Goal: Transaction & Acquisition: Purchase product/service

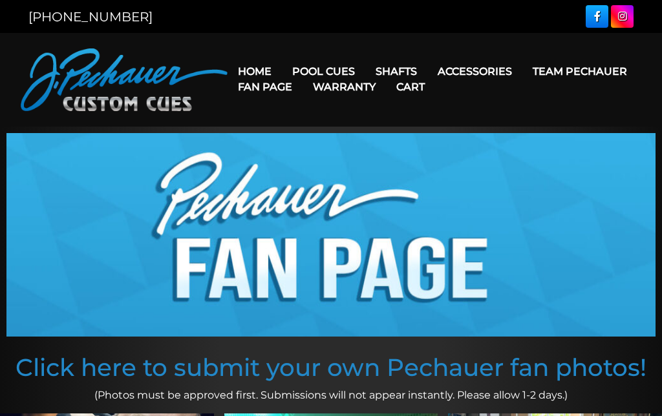
click at [302, 72] on link "Fan Page" at bounding box center [264, 86] width 75 height 33
click at [302, 70] on link "Fan Page" at bounding box center [264, 86] width 75 height 33
click at [404, 50] on nav "Home Pool Cues Celebration Cue JP Series (T) – NEW Pro Series (R) – NEW Champio…" at bounding box center [434, 79] width 414 height 63
click at [500, 136] on link "Performance Plus Low Deflection Shafts" at bounding box center [477, 127] width 223 height 18
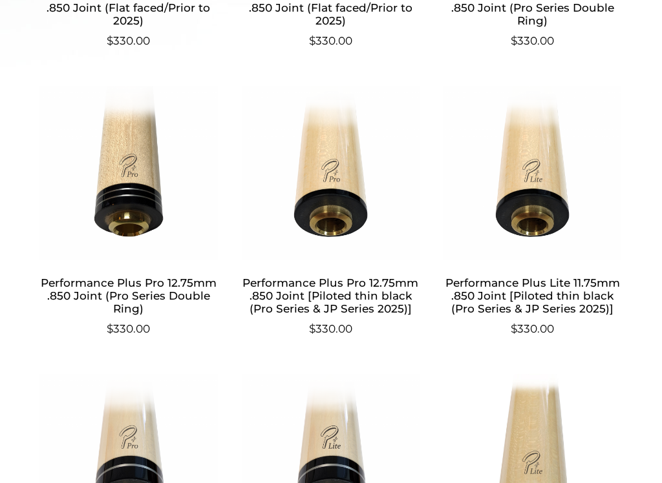
scroll to position [677, 0]
click at [152, 287] on h2 "Performance Plus Pro 12.75mm .850 Joint (Pro Series Double Ring)" at bounding box center [129, 295] width 180 height 50
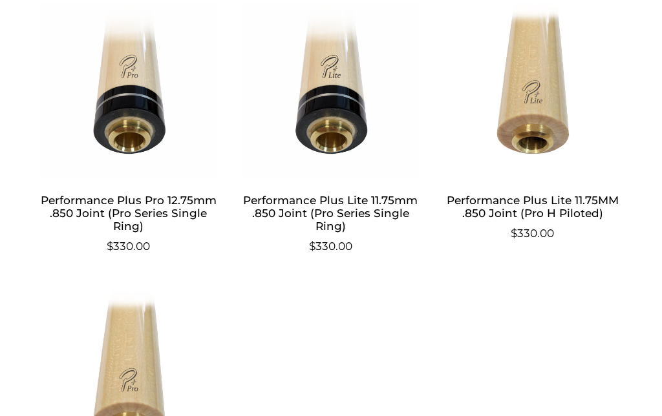
scroll to position [1047, 0]
